Goal: Information Seeking & Learning: Learn about a topic

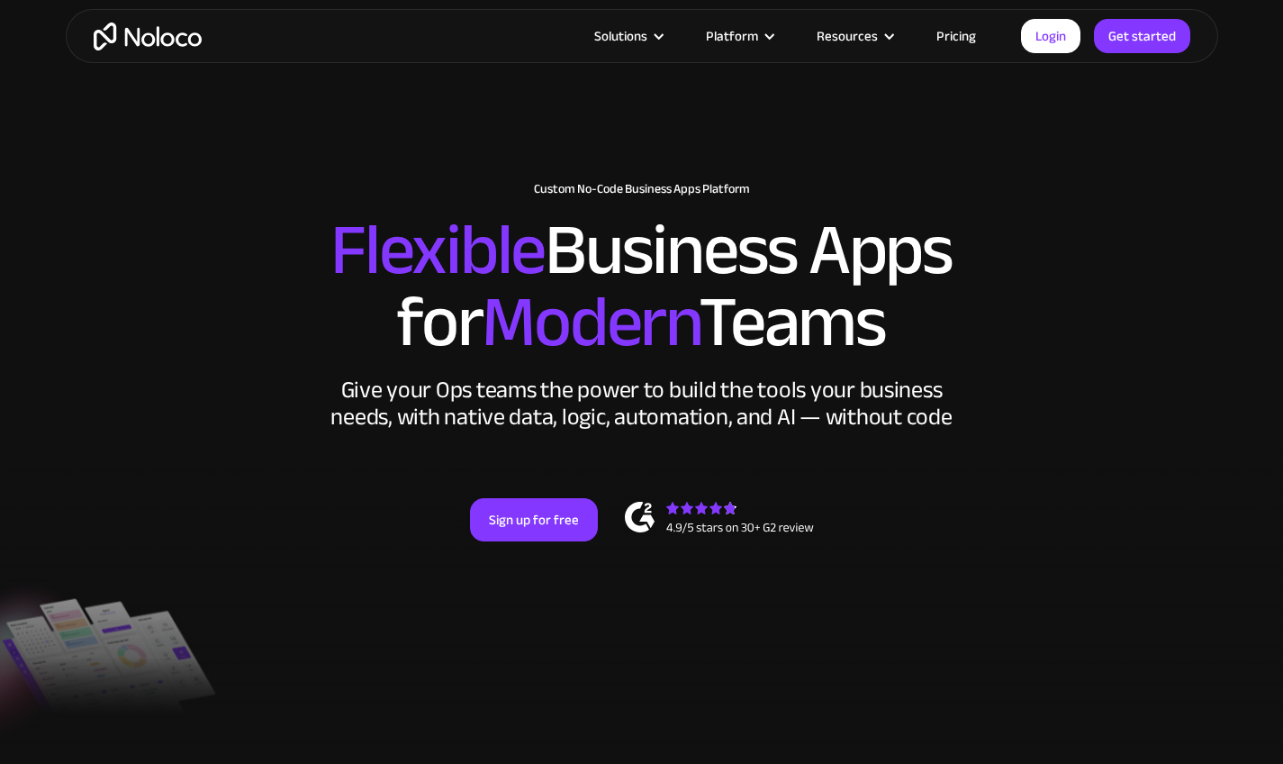
click at [770, 412] on div "Give your Ops teams the power to build the tools your business needs, with nati…" at bounding box center [642, 403] width 630 height 54
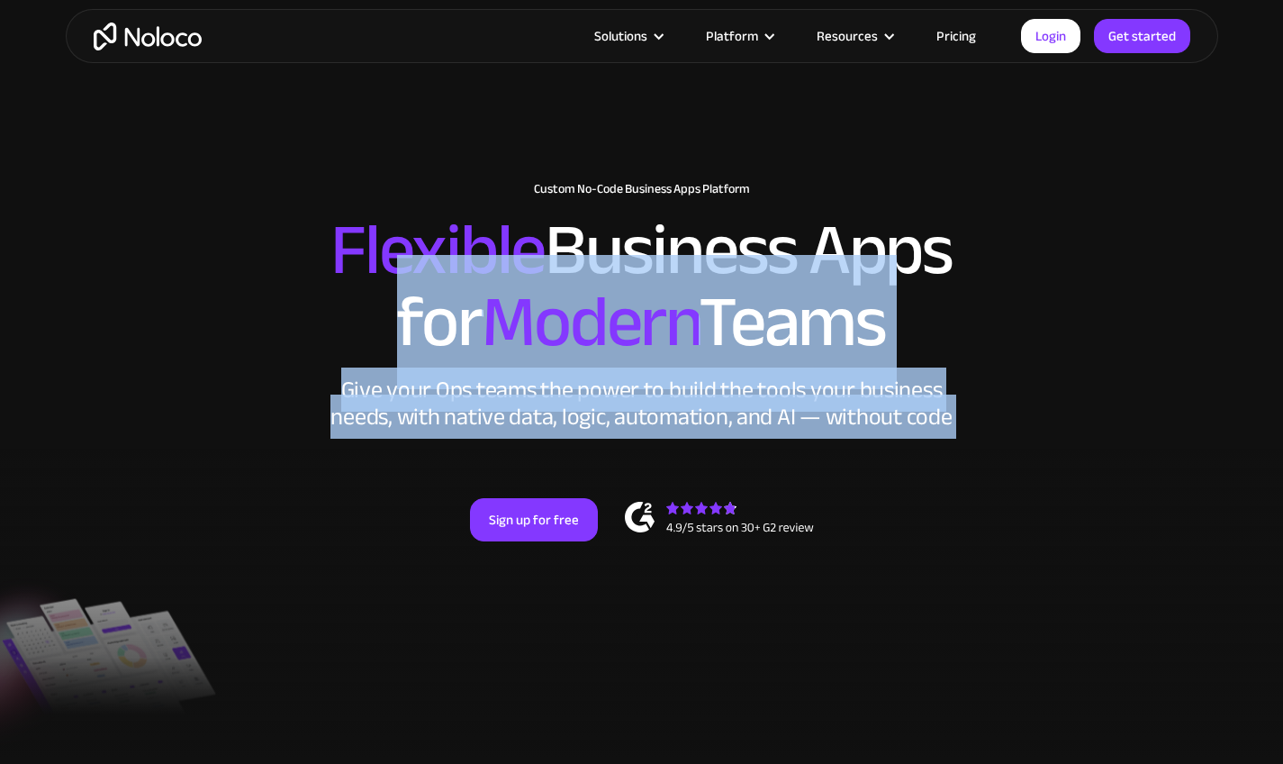
drag, startPoint x: 770, startPoint y: 412, endPoint x: 774, endPoint y: 337, distance: 75.8
click at [774, 337] on div "New: Connect Noloco to Stripe Custom No-Code Business Apps Platform Flexible Bu…" at bounding box center [642, 379] width 1153 height 431
click at [774, 337] on h2 "Flexible Business Apps for Modern Teams" at bounding box center [642, 286] width 1117 height 144
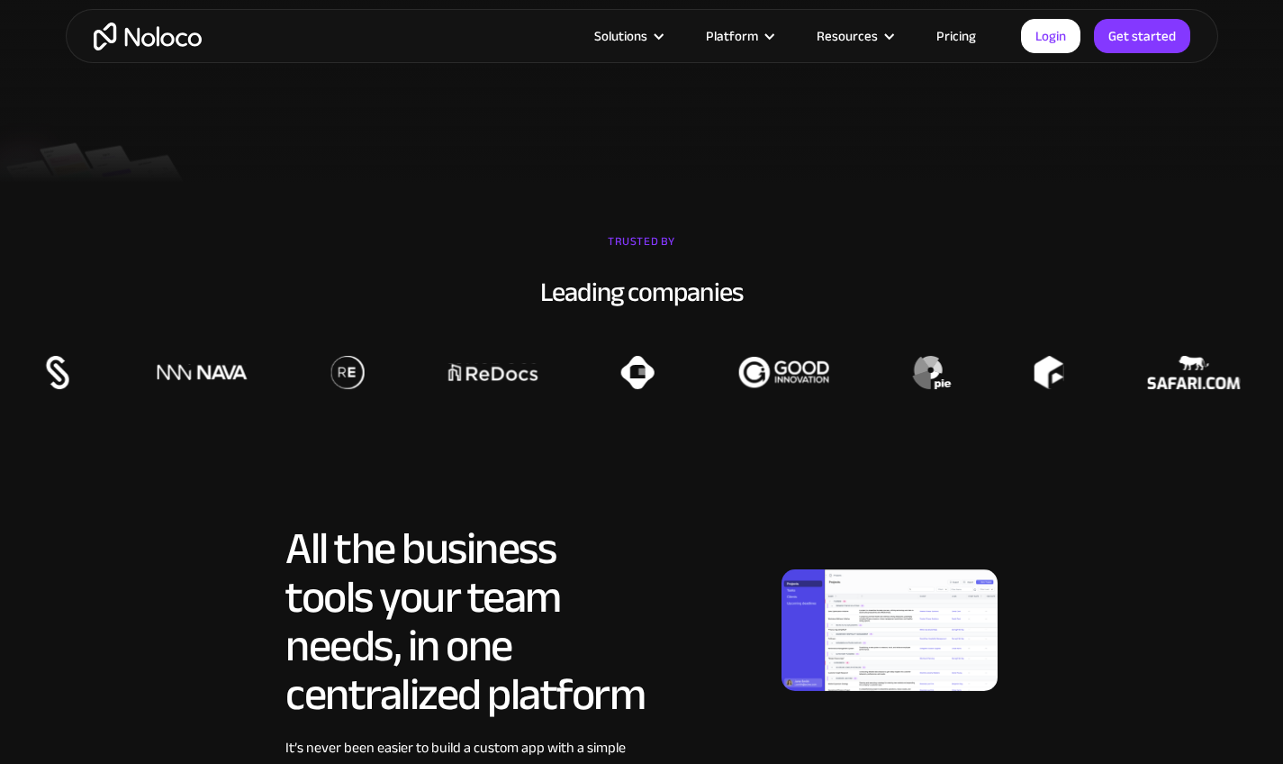
scroll to position [833, 0]
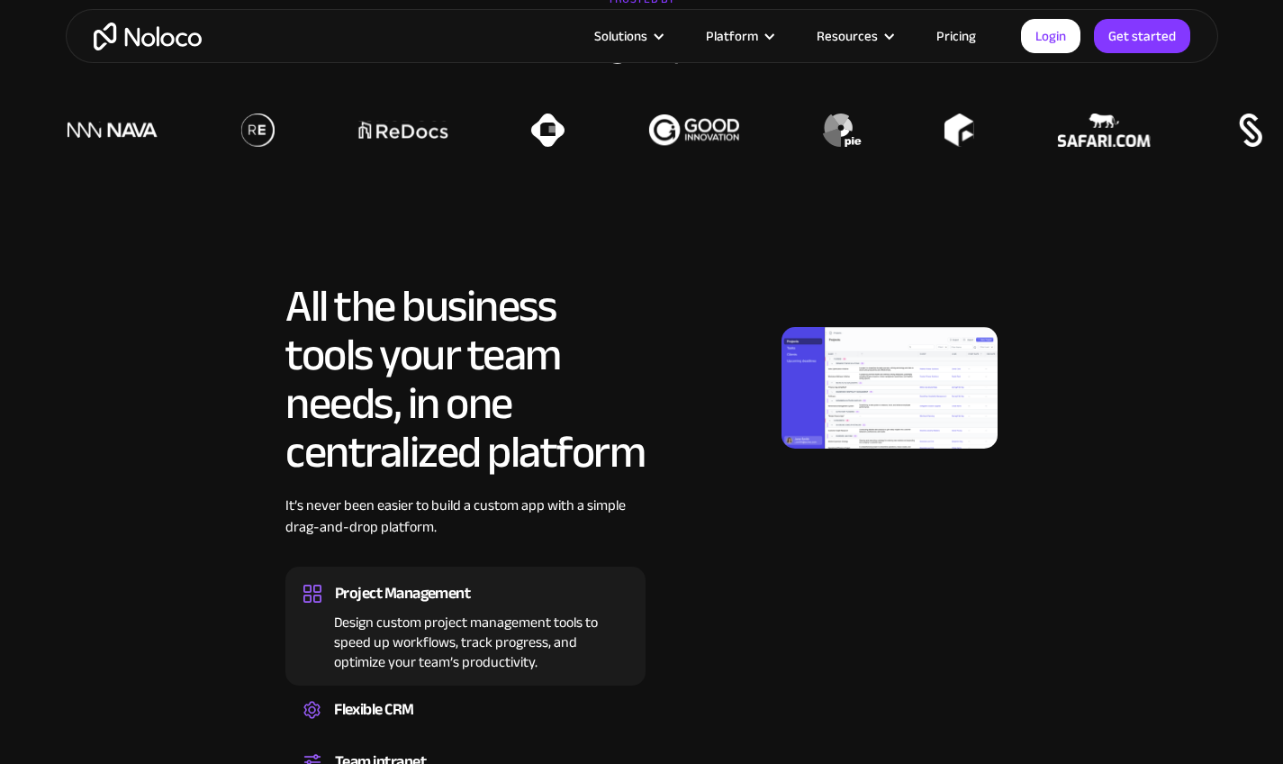
click at [395, 340] on h2 "All the business tools your team needs, in one centralized platform" at bounding box center [465, 379] width 360 height 195
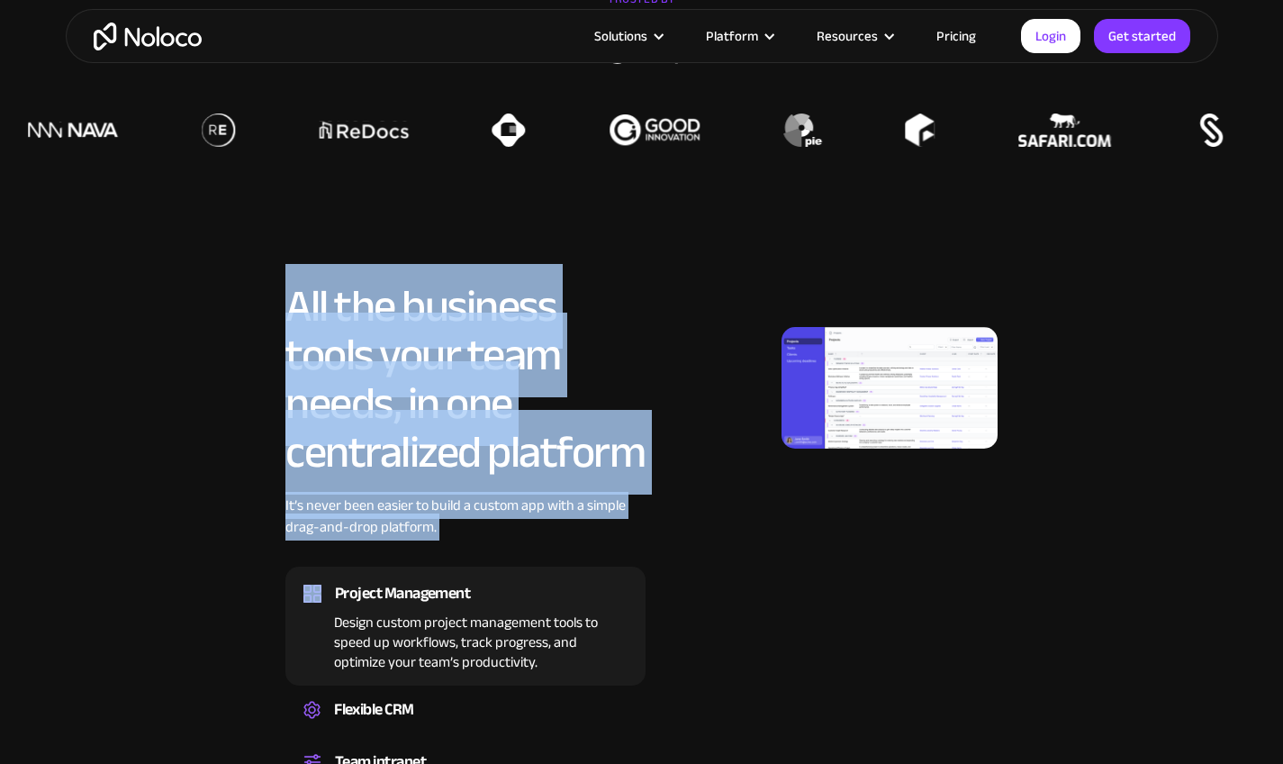
drag, startPoint x: 395, startPoint y: 340, endPoint x: 426, endPoint y: 554, distance: 215.6
click at [426, 554] on div "All the business tools your team needs, in one centralized platform It’s never …" at bounding box center [465, 589] width 360 height 614
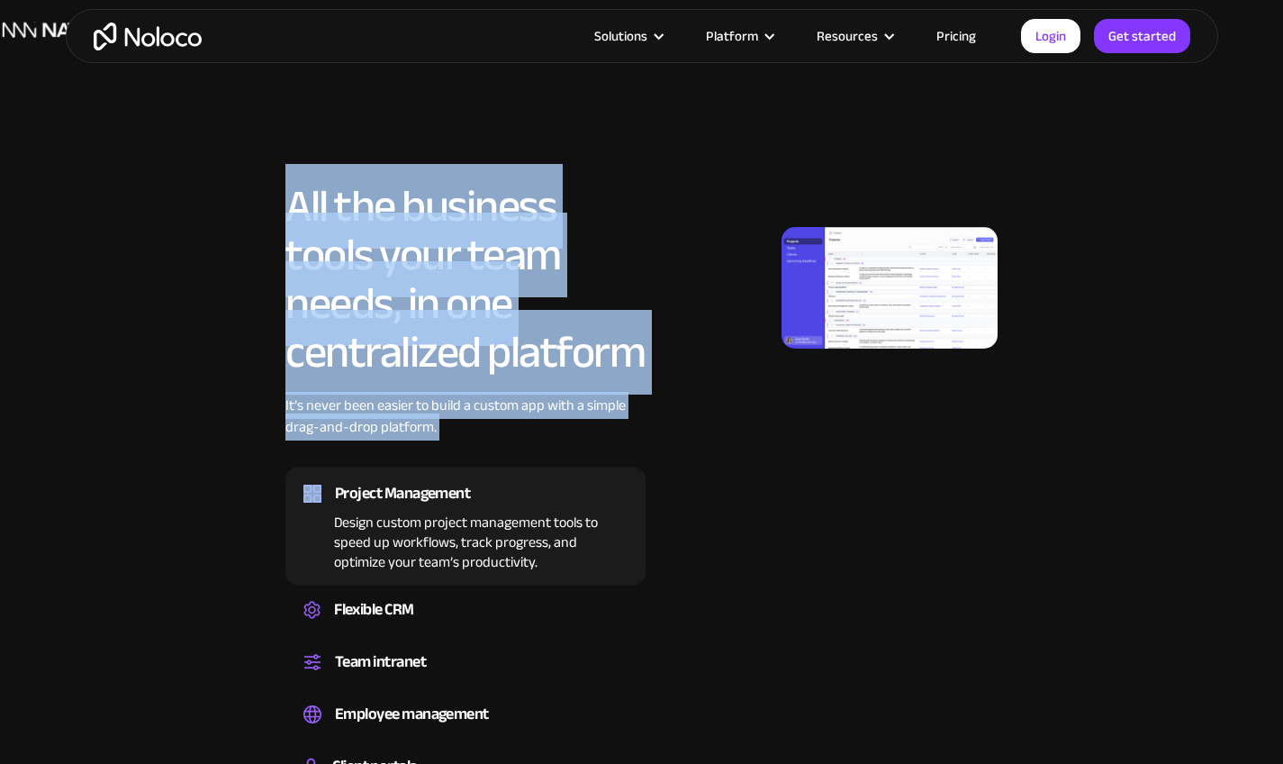
scroll to position [1446, 0]
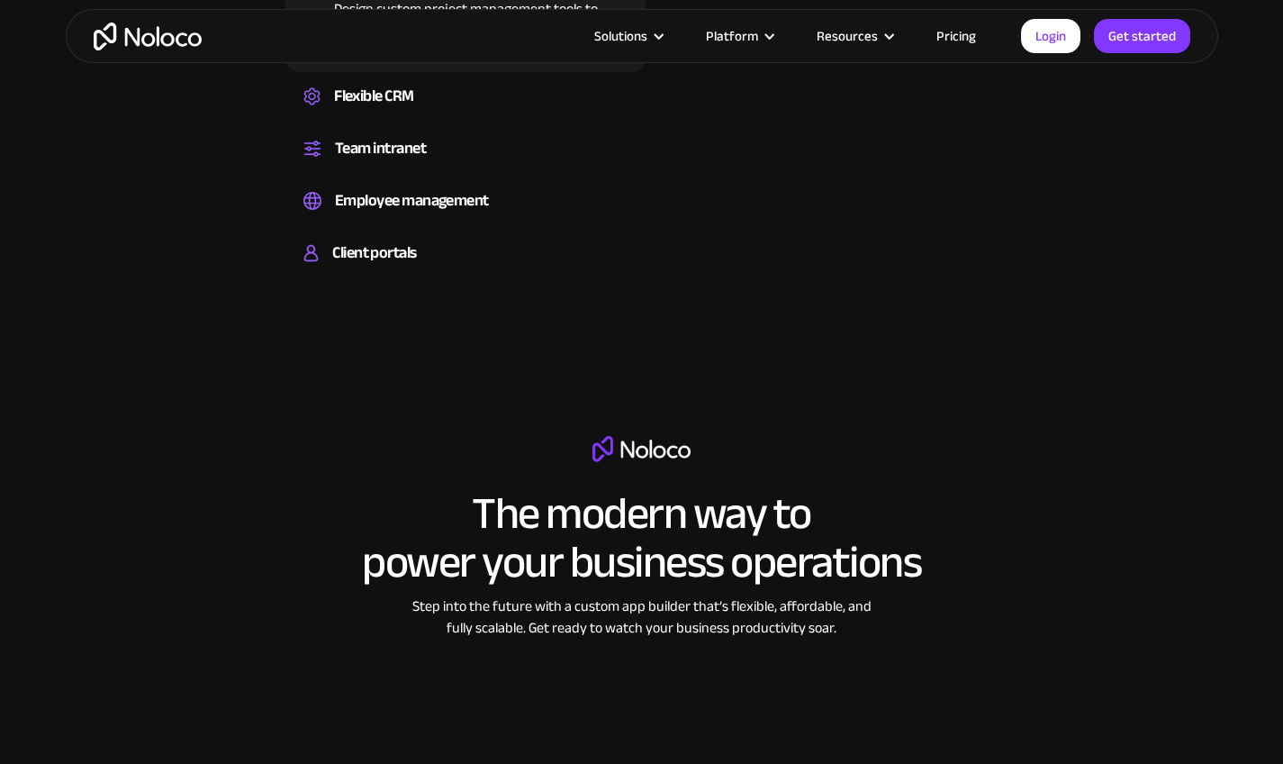
click at [389, 511] on h2 "The modern way to power your business operations" at bounding box center [641, 537] width 559 height 97
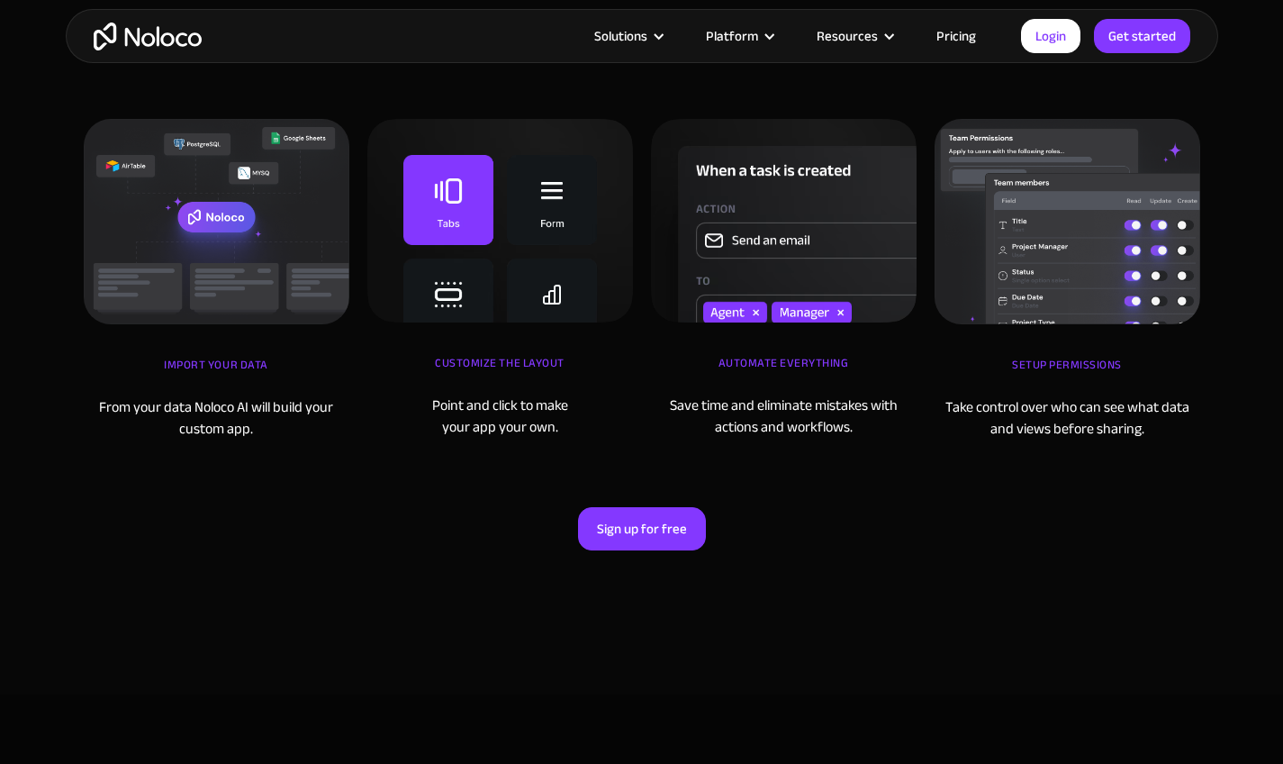
scroll to position [5846, 0]
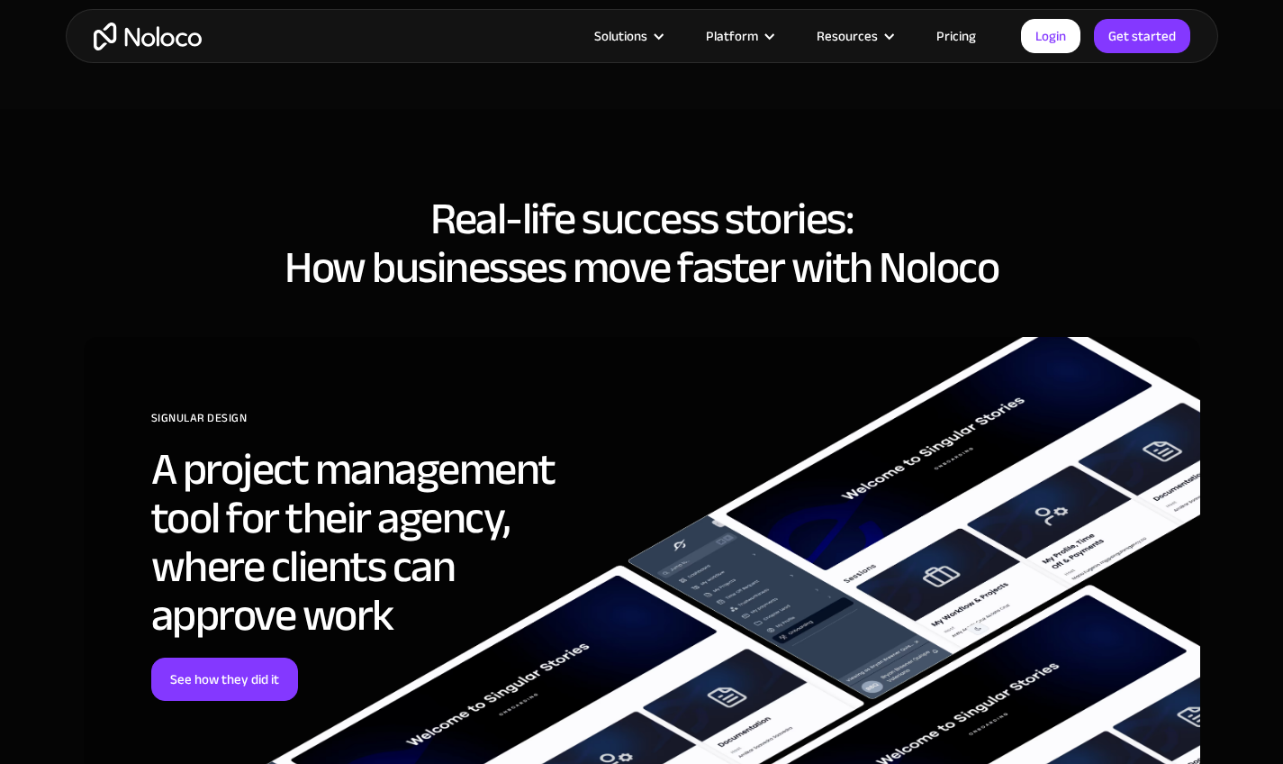
click at [969, 40] on link "Pricing" at bounding box center [956, 35] width 85 height 23
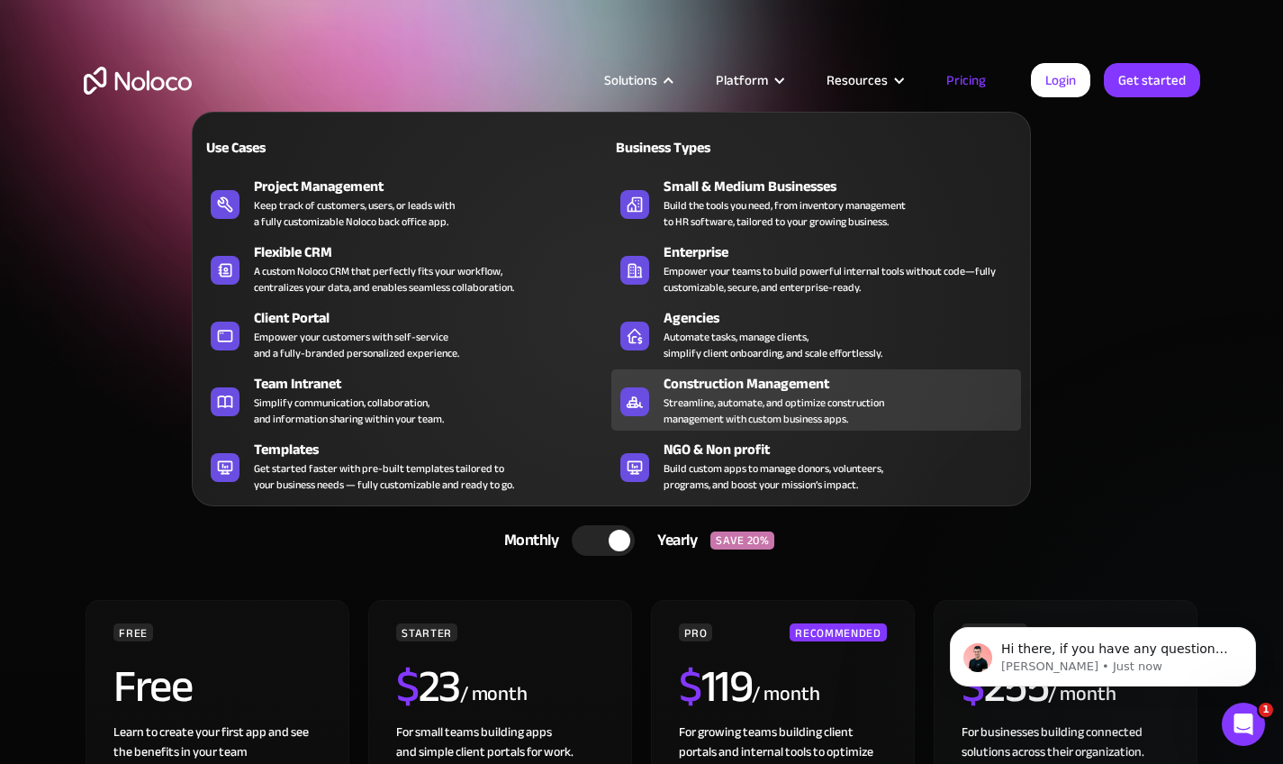
click at [830, 412] on div "Streamline, automate, and optimize construction management with custom business…" at bounding box center [774, 410] width 221 height 32
